Goal: Information Seeking & Learning: Learn about a topic

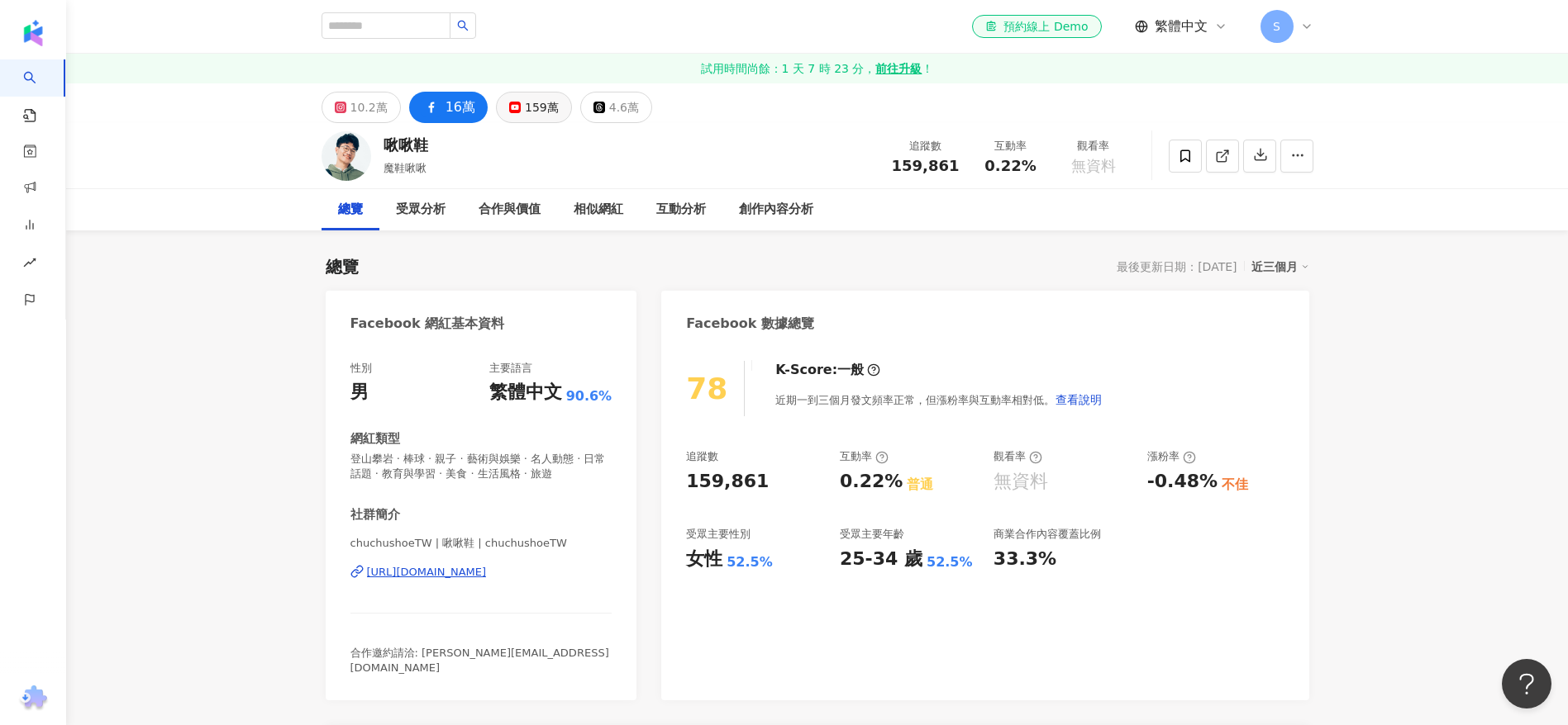
click at [529, 102] on div "159萬" at bounding box center [542, 107] width 34 height 23
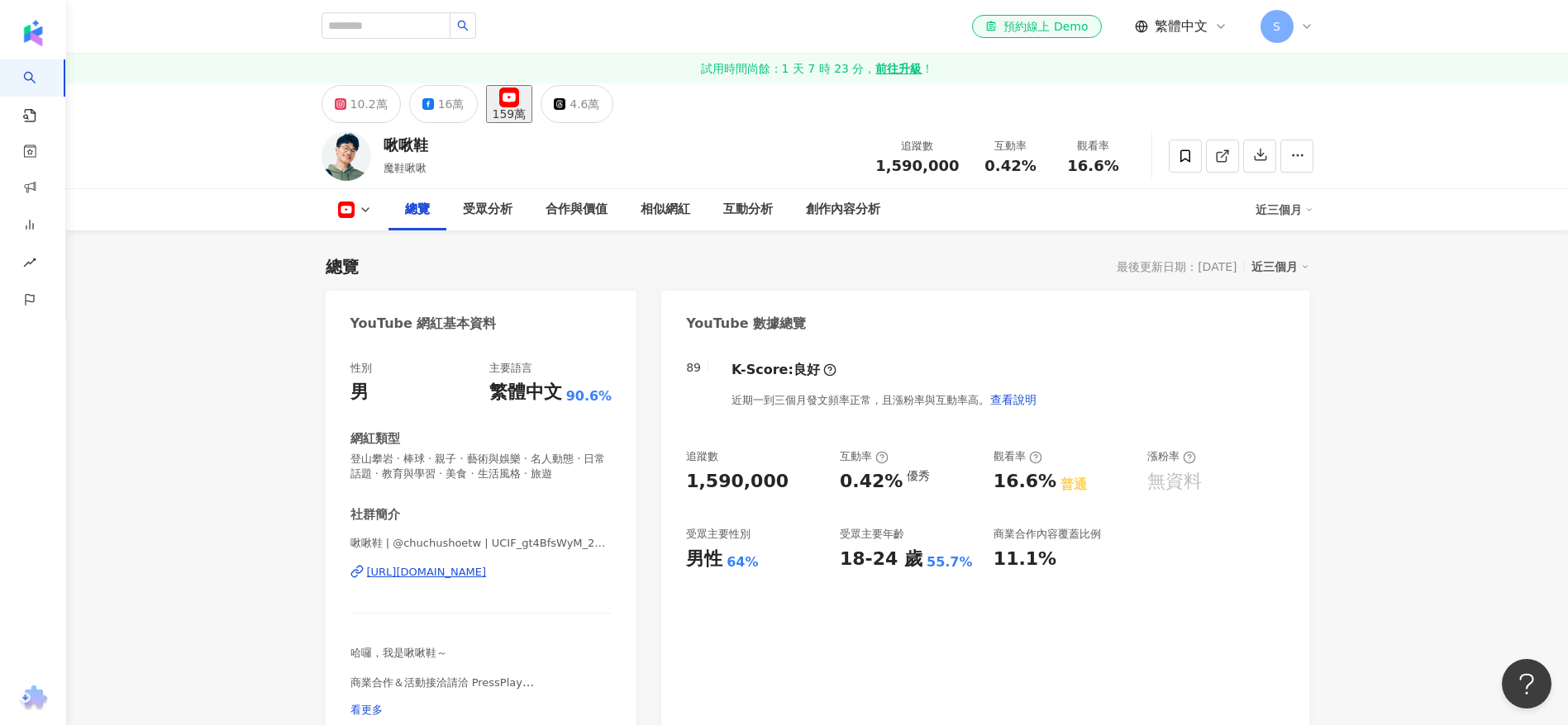
scroll to position [124, 0]
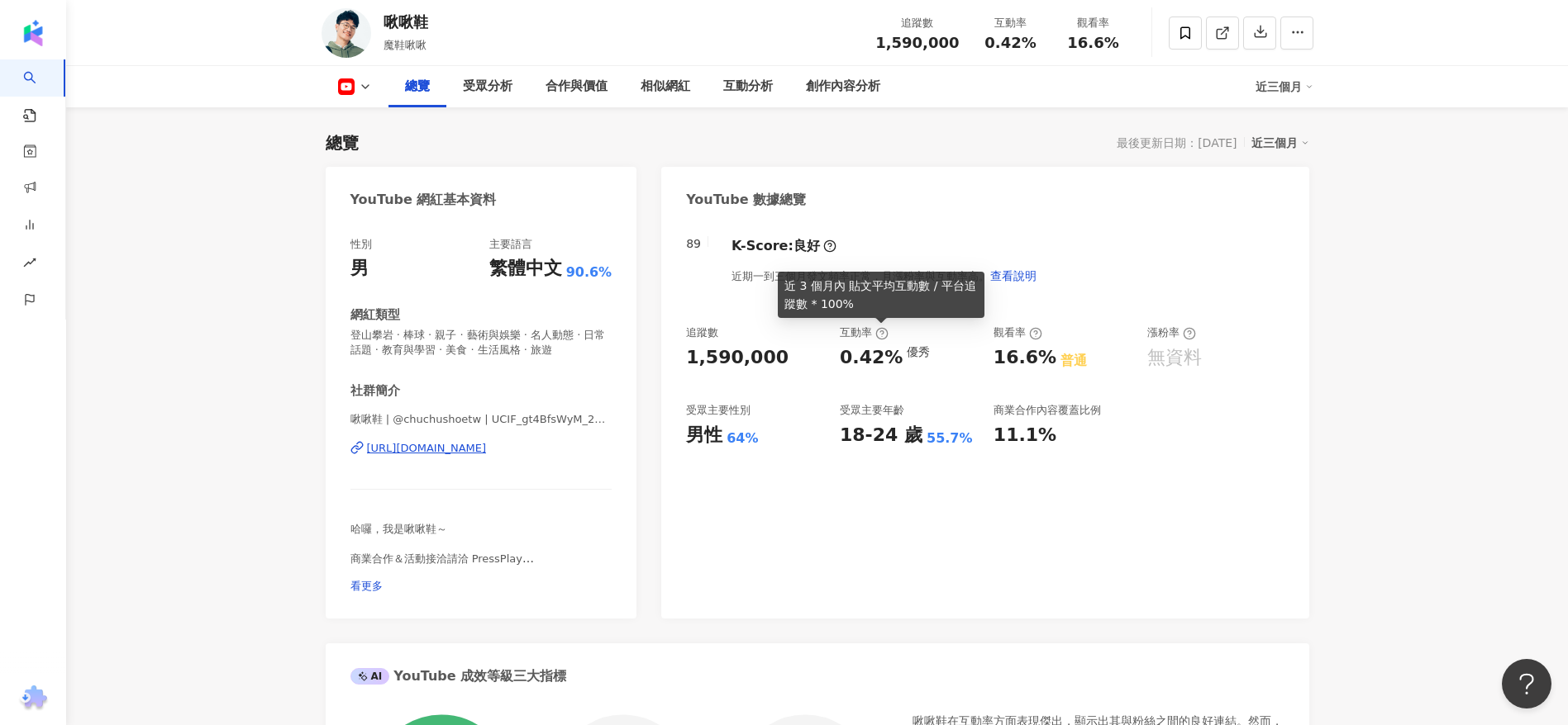
click at [878, 334] on icon at bounding box center [882, 333] width 13 height 13
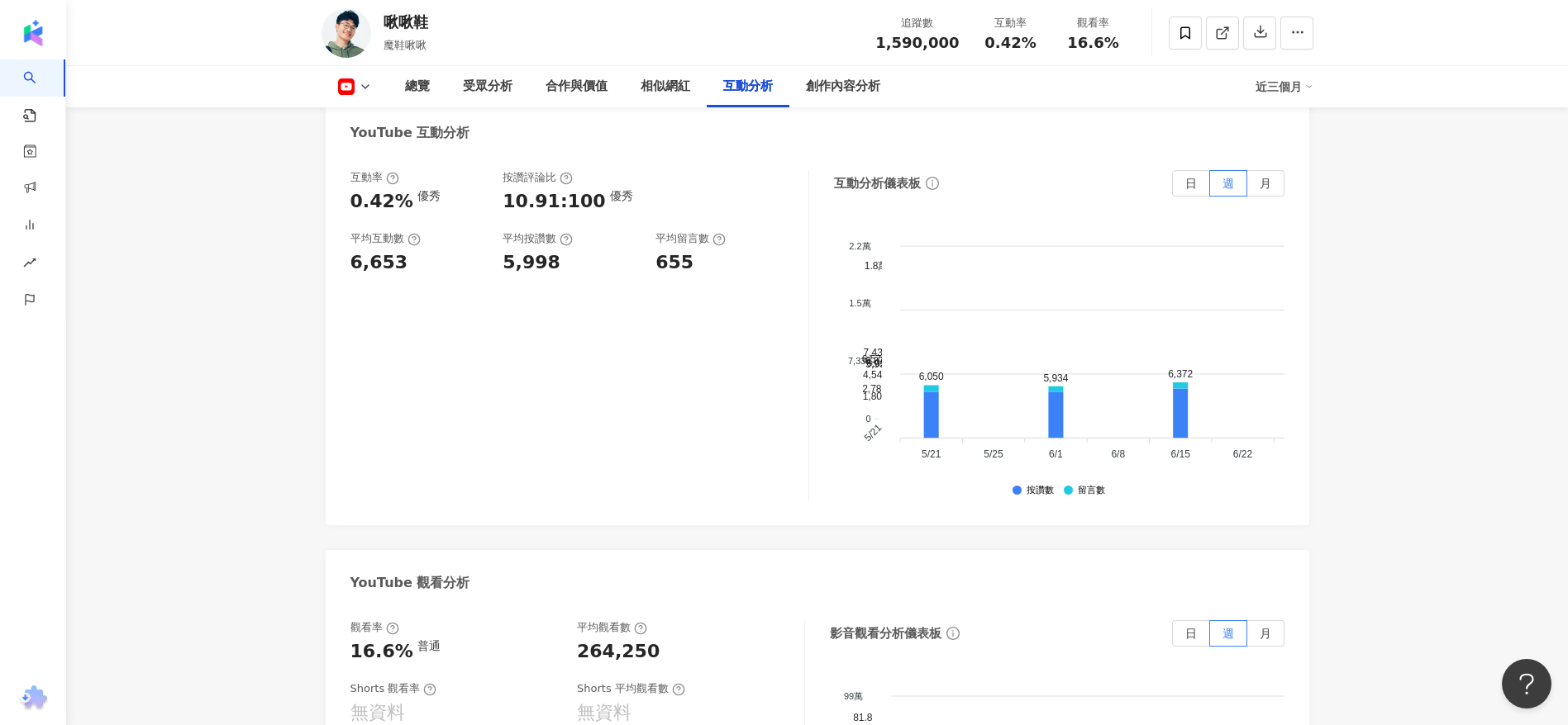
scroll to position [2726, 0]
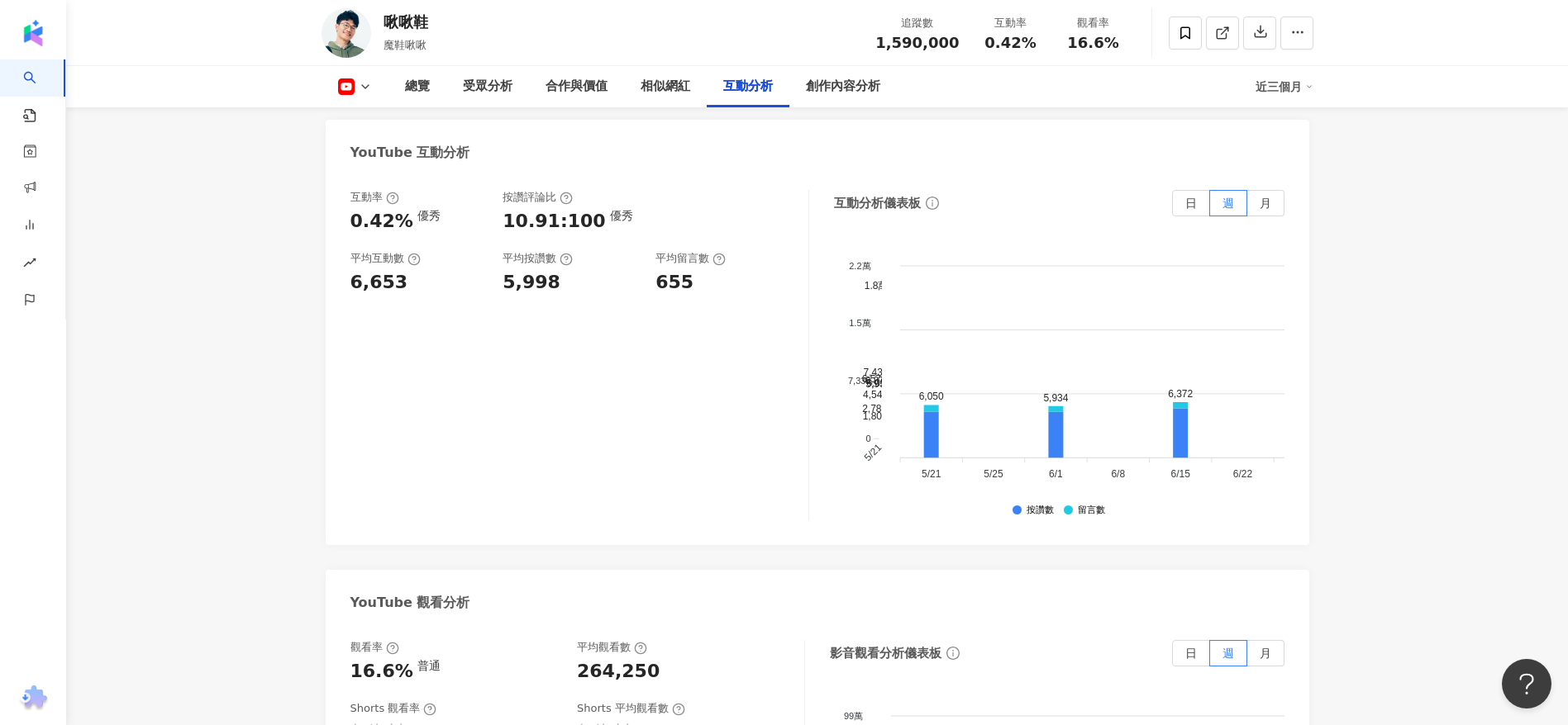
click at [668, 340] on div "互動率 0.42% 優秀 按讚評論比 10.91:100 優秀 平均互動數 6,653 平均按讚數 5,998 平均留言數 655" at bounding box center [579, 355] width 459 height 330
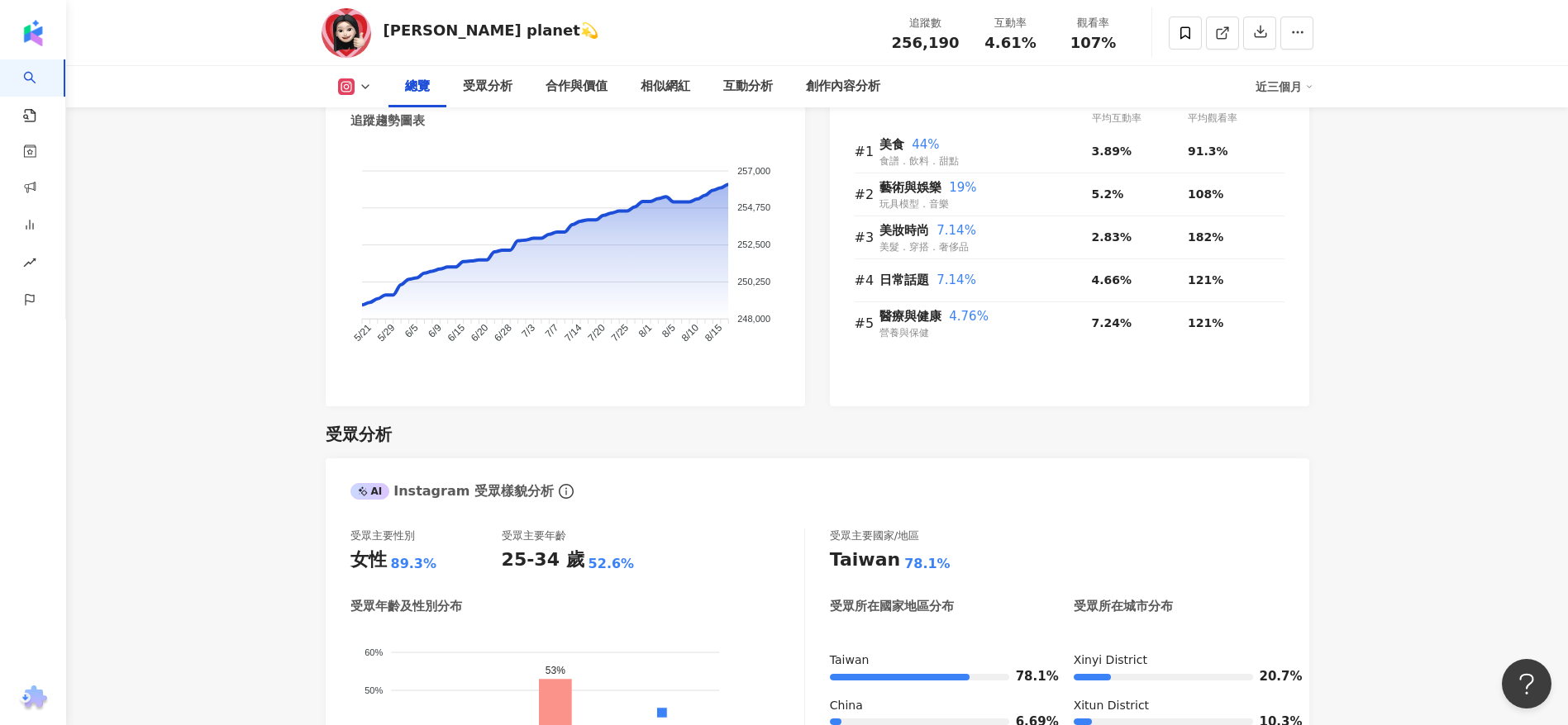
scroll to position [1611, 0]
